Goal: Information Seeking & Learning: Find specific fact

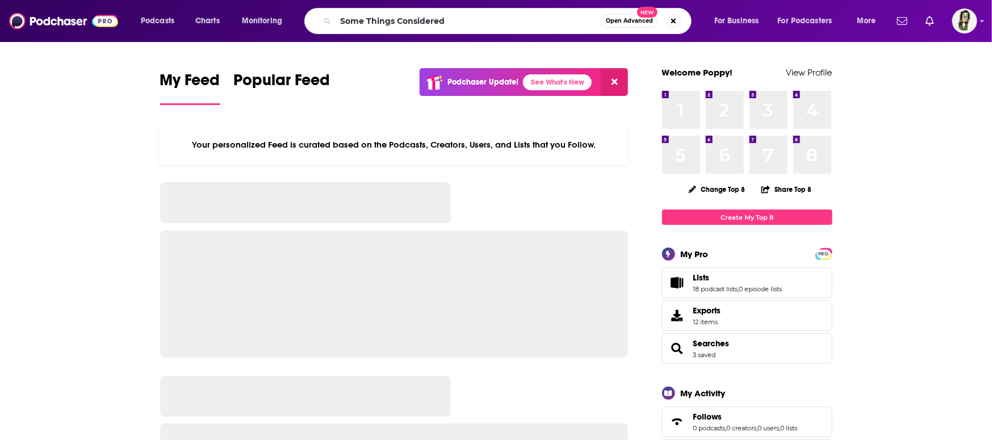
type input "Some Things Considered"
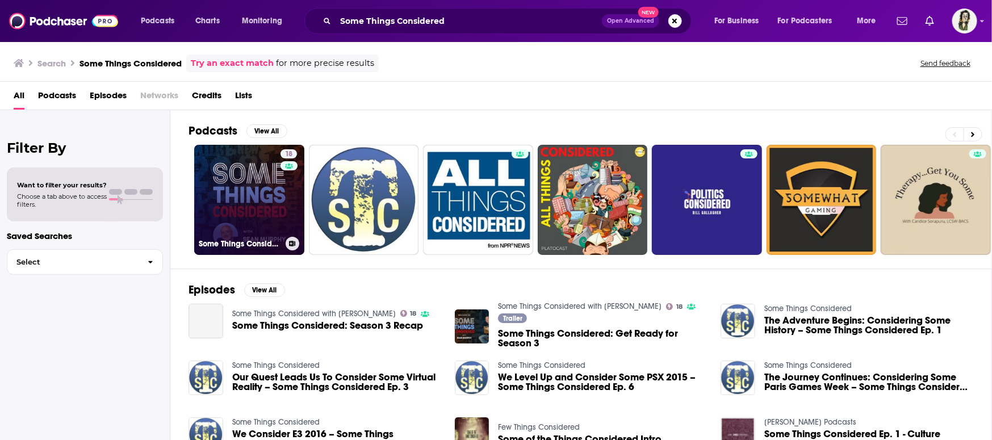
click at [269, 197] on link "18 Some Things Considered with Sean Murphy" at bounding box center [249, 200] width 110 height 110
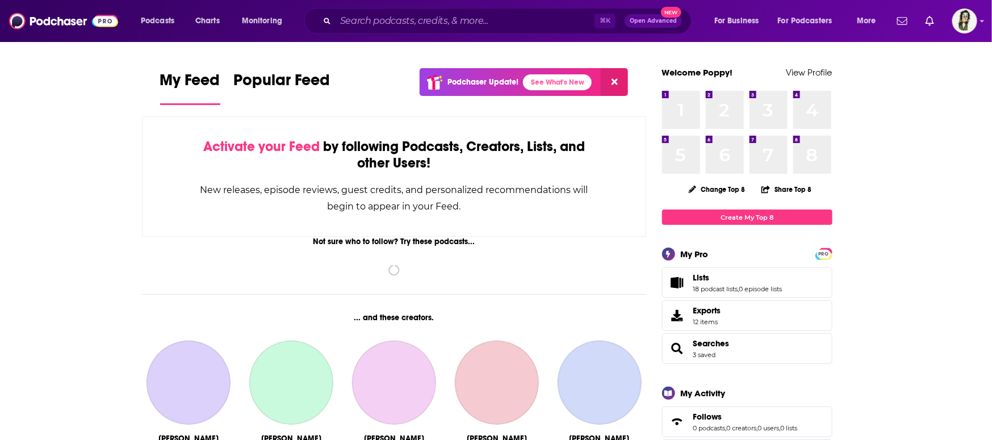
click at [409, 14] on input "Search podcasts, credits, & more..." at bounding box center [465, 21] width 259 height 18
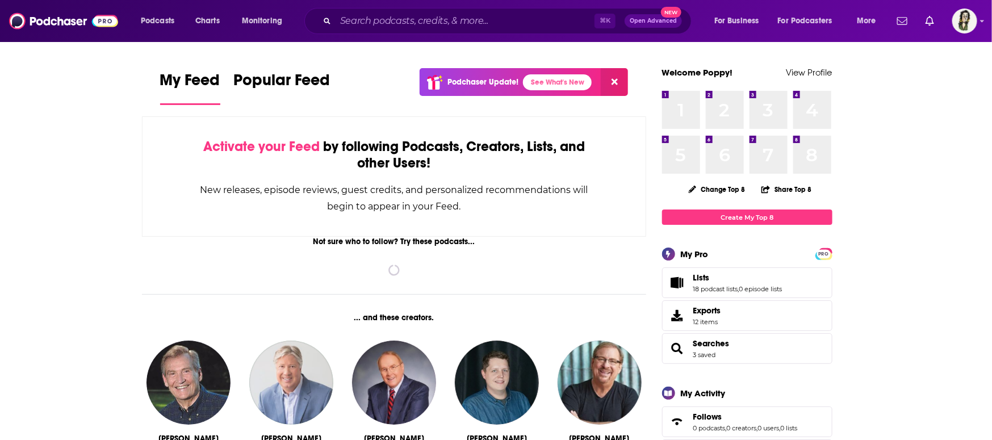
click at [416, 19] on input "Search podcasts, credits, & more..." at bounding box center [465, 21] width 259 height 18
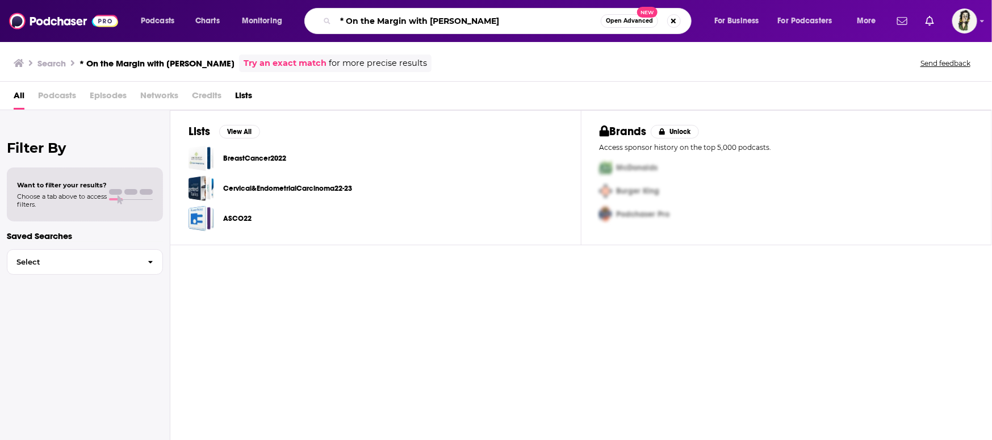
click at [357, 21] on input "* On the Margin with [PERSON_NAME]" at bounding box center [468, 21] width 265 height 18
type input "On the Margin with [PERSON_NAME]"
click at [337, 16] on input "On the Margin with [PERSON_NAME]" at bounding box center [468, 21] width 265 height 18
click at [341, 21] on input "On the Margin with [PERSON_NAME]" at bounding box center [468, 21] width 265 height 18
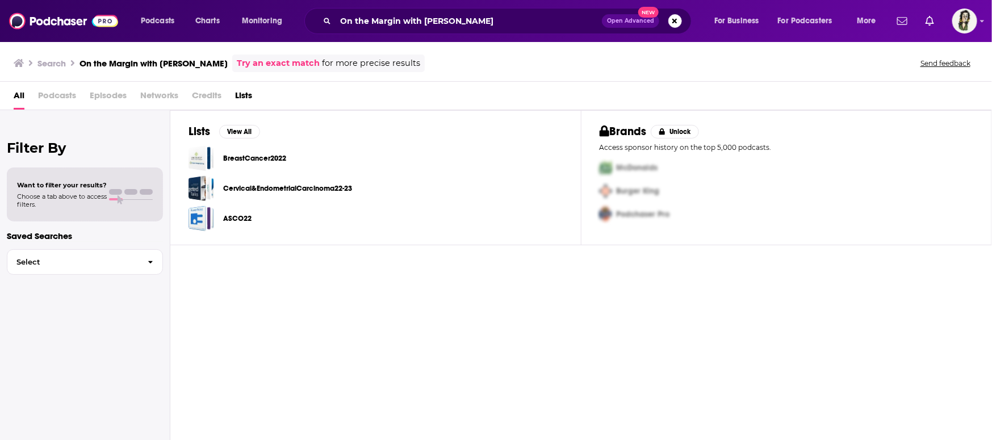
click at [54, 101] on span "Podcasts" at bounding box center [57, 97] width 38 height 23
click at [54, 97] on span "Podcasts" at bounding box center [57, 97] width 38 height 23
click at [68, 26] on img at bounding box center [63, 21] width 109 height 22
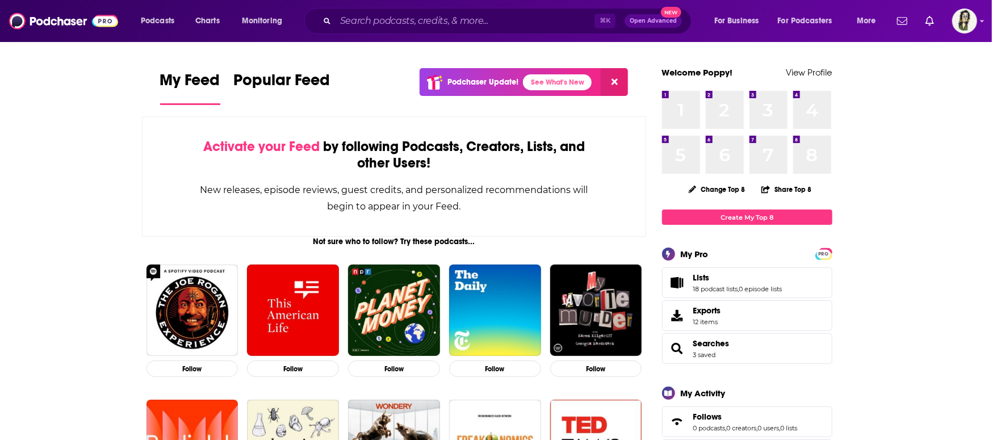
click at [388, 35] on div "Podcasts Charts Monitoring ⌘ K Open Advanced New For Business For Podcasters Mo…" at bounding box center [496, 21] width 992 height 42
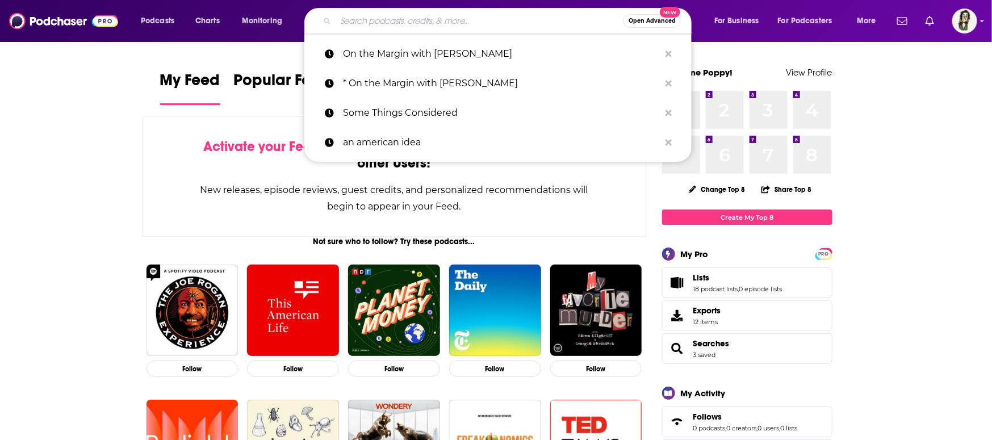
click at [386, 23] on input "Search podcasts, credits, & more..." at bounding box center [480, 21] width 288 height 18
paste input "* On the Margin with [PERSON_NAME]"
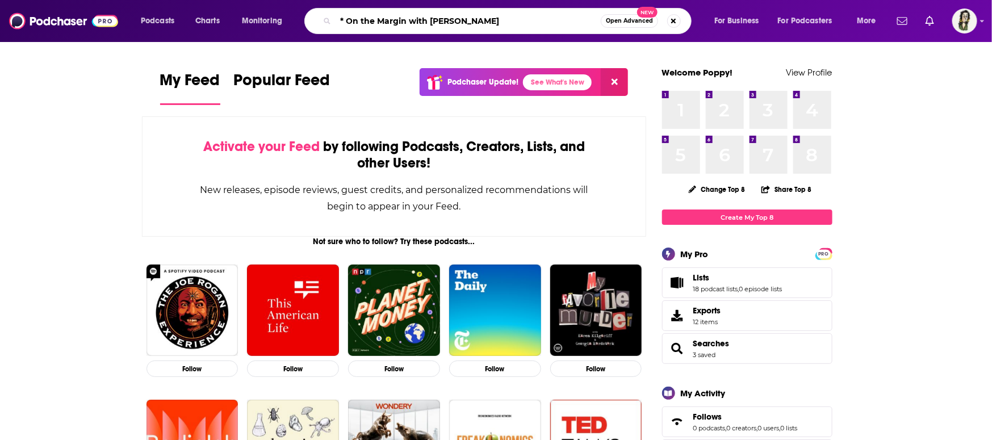
click at [359, 16] on input "* On the Margin with [PERSON_NAME]" at bounding box center [468, 21] width 265 height 18
click at [354, 22] on input "* On the Margin with [PERSON_NAME]" at bounding box center [468, 21] width 265 height 18
type input "On the Margin with [PERSON_NAME]"
